Goal: Use online tool/utility

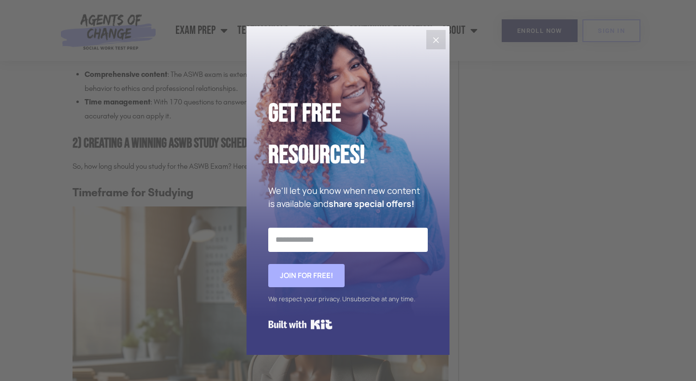
scroll to position [1128, 0]
click at [438, 33] on button "Close" at bounding box center [435, 39] width 19 height 19
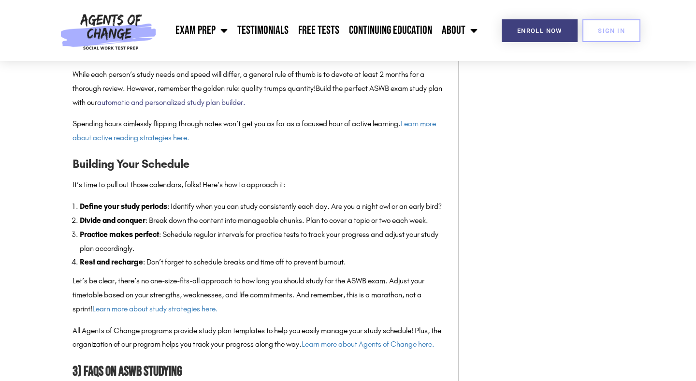
scroll to position [1648, 0]
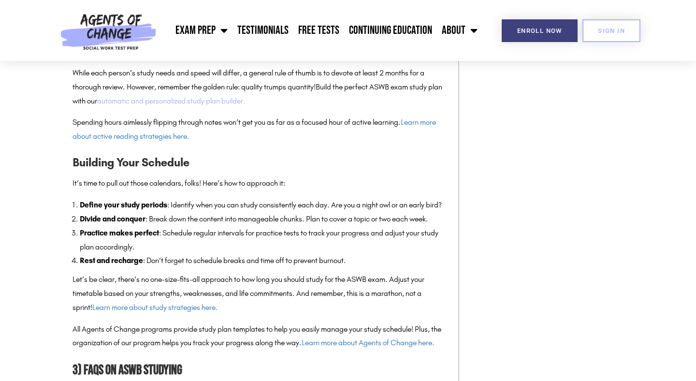
click at [147, 101] on link "automatic and personalized study plan builder." at bounding box center [171, 100] width 148 height 9
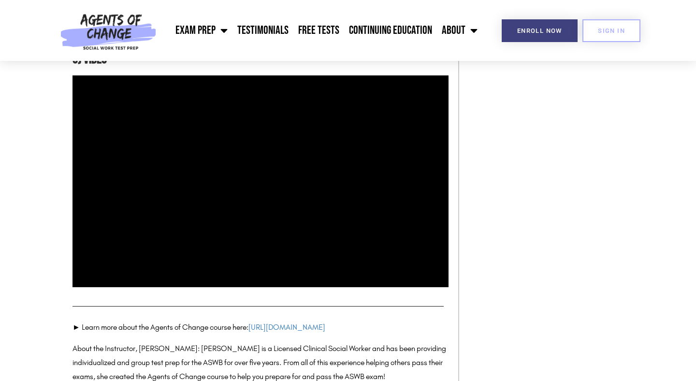
scroll to position [2368, 0]
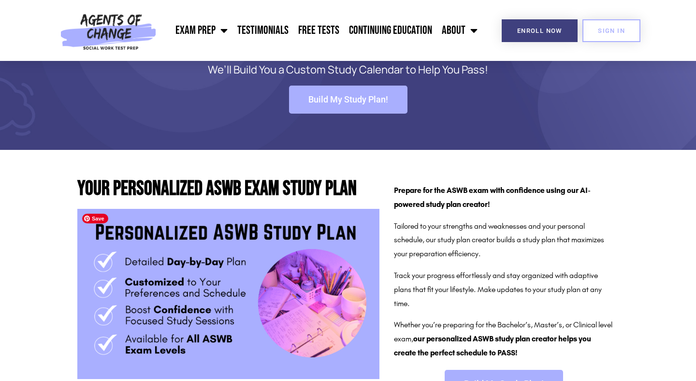
scroll to position [64, 0]
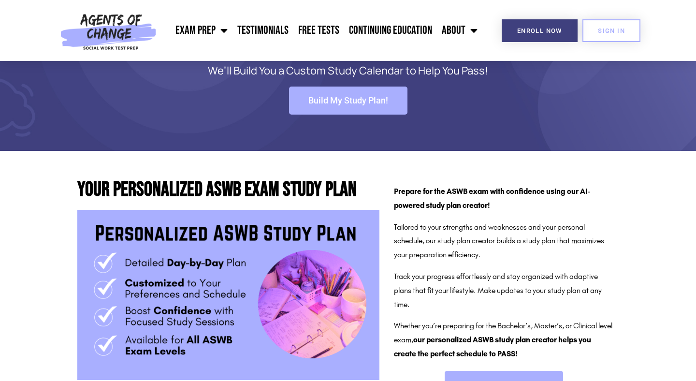
click at [332, 102] on span "Build My Study Plan!" at bounding box center [348, 100] width 80 height 9
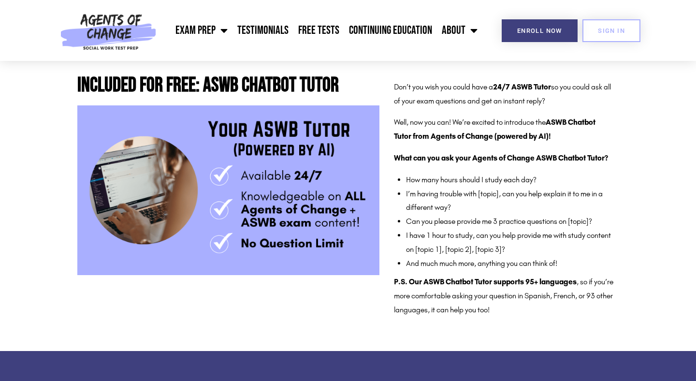
scroll to position [437, 0]
